Goal: Download file/media

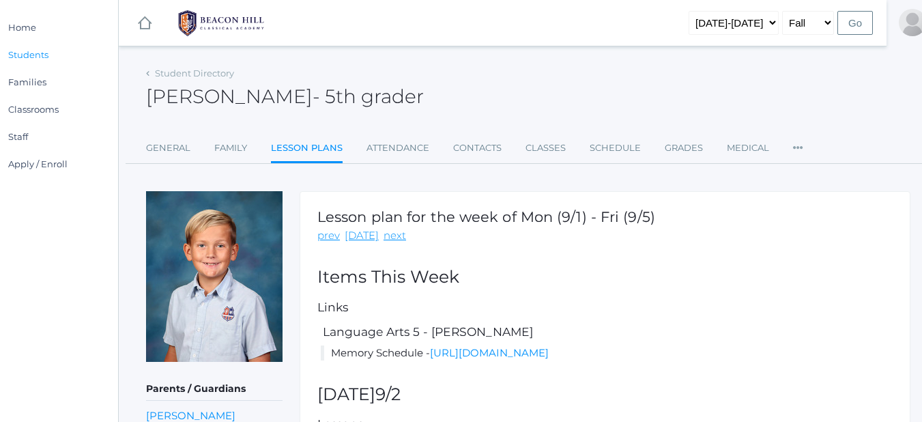
scroll to position [0, 45]
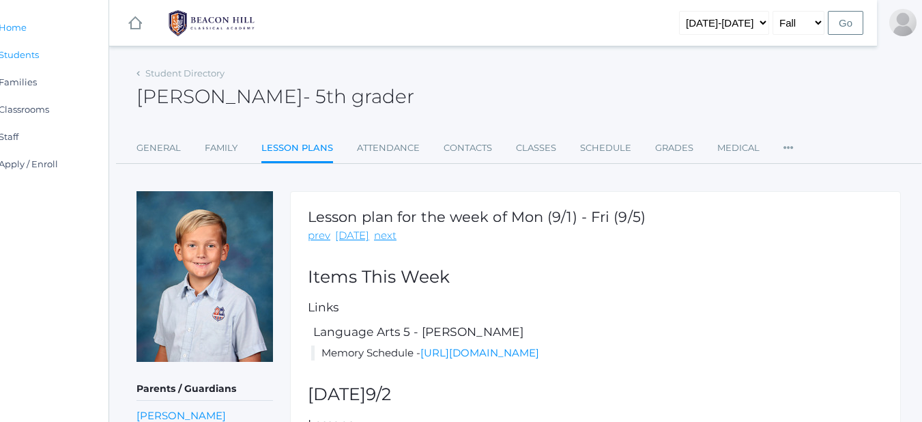
click at [10, 29] on span "Home" at bounding box center [13, 27] width 28 height 27
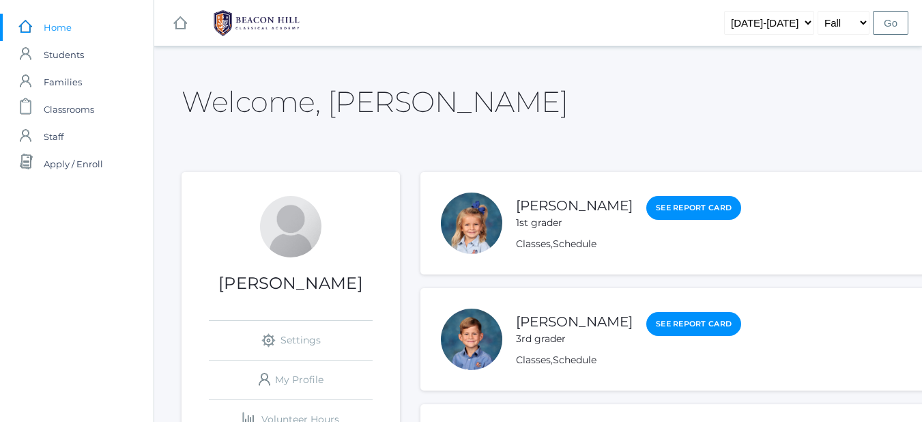
click at [458, 351] on div at bounding box center [471, 338] width 61 height 61
click at [559, 324] on link "[PERSON_NAME]" at bounding box center [574, 321] width 117 height 17
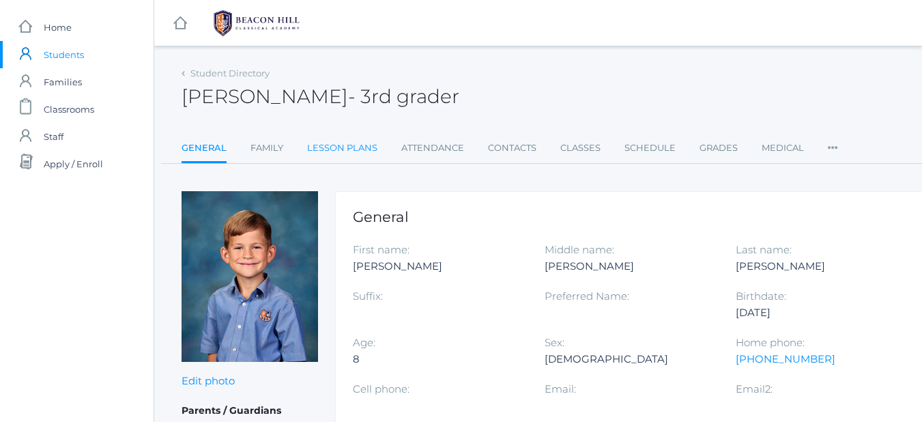
click at [363, 145] on link "Lesson Plans" at bounding box center [342, 147] width 70 height 27
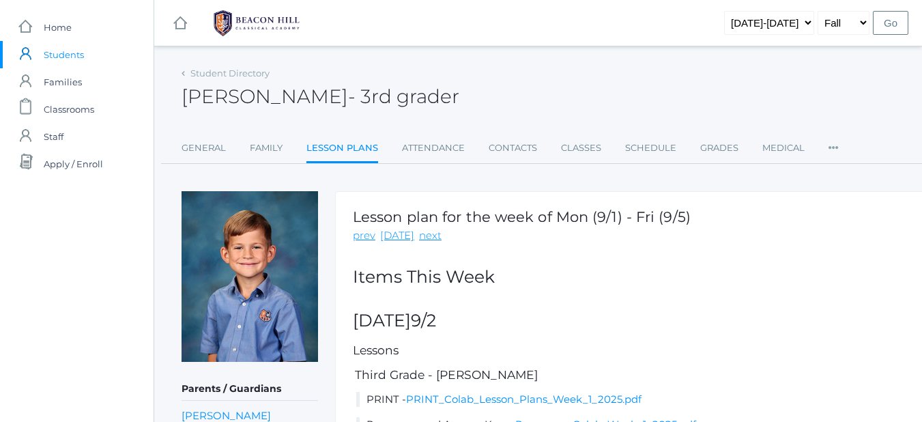
click at [363, 145] on link "Lesson Plans" at bounding box center [342, 148] width 72 height 29
click at [429, 404] on link "PRINT_Colab_Lesson_Plans_Week_1_2025.pdf" at bounding box center [523, 398] width 235 height 13
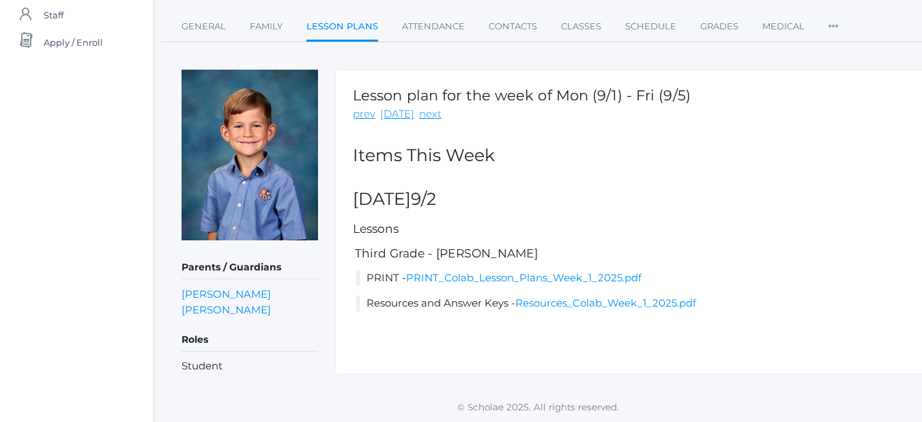
scroll to position [122, 0]
click at [473, 272] on link "PRINT_Colab_Lesson_Plans_Week_1_2025.pdf" at bounding box center [523, 276] width 235 height 13
